Goal: Browse casually

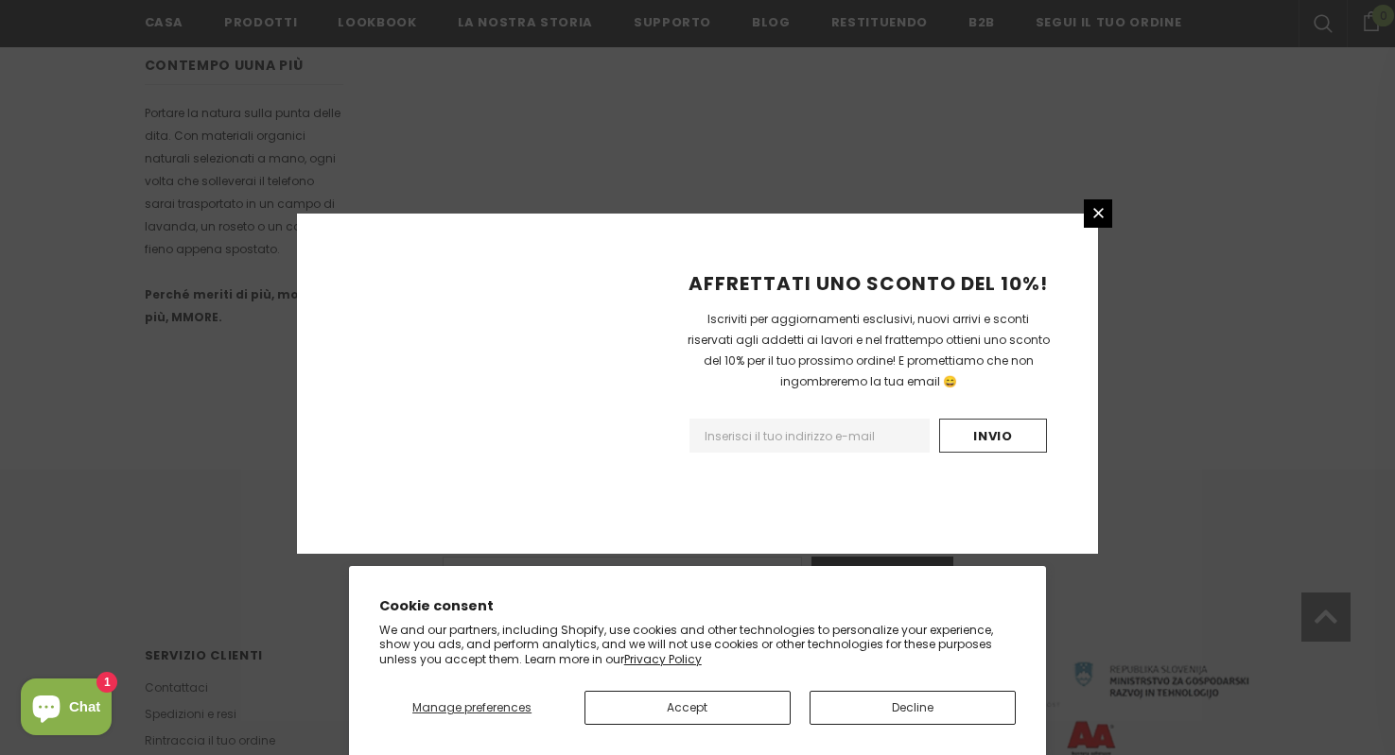
scroll to position [1183, 0]
